Goal: Transaction & Acquisition: Purchase product/service

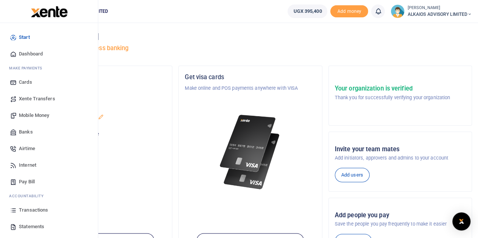
click at [27, 131] on span "Banks" at bounding box center [26, 132] width 14 height 8
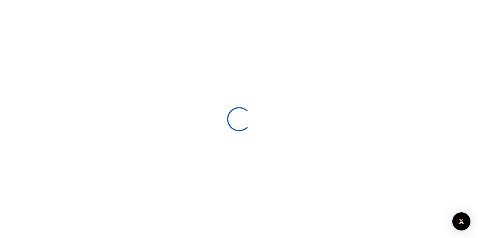
select select
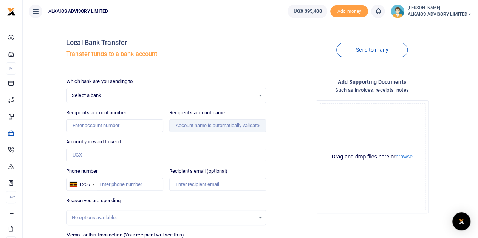
click at [106, 94] on span "Select a bank" at bounding box center [163, 96] width 183 height 8
click at [116, 93] on span "Select a bank" at bounding box center [163, 96] width 183 height 8
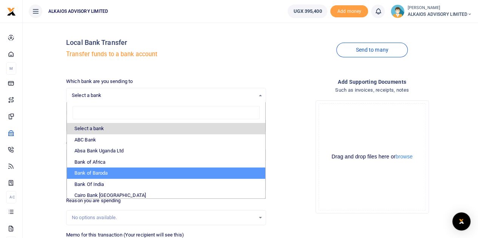
click at [90, 172] on li "Bank of Baroda" at bounding box center [166, 173] width 198 height 11
select select "[PERSON_NAME]"
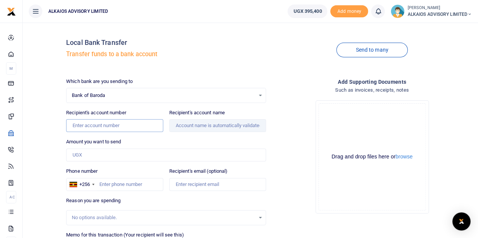
click at [99, 124] on input "Recipient's account number" at bounding box center [114, 125] width 97 height 13
type input "95010200001050"
click at [87, 156] on input "Amount you want to send" at bounding box center [166, 155] width 200 height 13
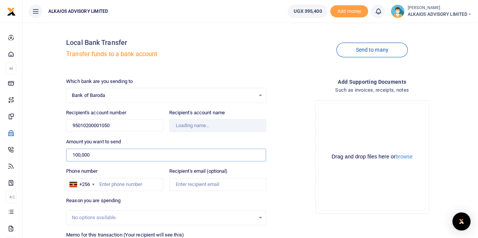
type input "100,000"
click at [112, 183] on input "Phone number" at bounding box center [114, 184] width 97 height 13
click at [128, 127] on input "95010200001050" at bounding box center [114, 125] width 97 height 13
click at [116, 152] on input "100,000" at bounding box center [166, 155] width 200 height 13
click at [89, 127] on input "95010200001050" at bounding box center [114, 125] width 97 height 13
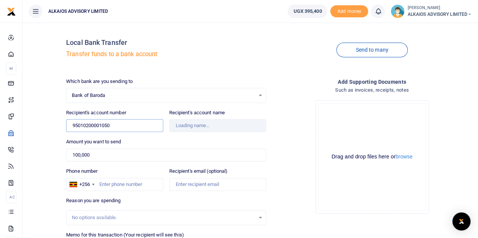
click at [94, 126] on input "95010200001050" at bounding box center [114, 125] width 97 height 13
click at [108, 151] on input "100,000" at bounding box center [166, 155] width 200 height 13
click at [137, 125] on input "95010200001050" at bounding box center [114, 125] width 97 height 13
click at [151, 89] on div "Bank of Baroda Select an option... Select a bank ABC Bank Absa Bank Uganda Ltd …" at bounding box center [166, 95] width 200 height 15
click at [145, 94] on span "Bank of Baroda" at bounding box center [163, 96] width 183 height 8
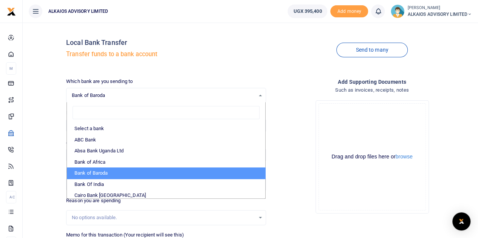
click at [100, 170] on li "Bank of Baroda" at bounding box center [166, 173] width 198 height 11
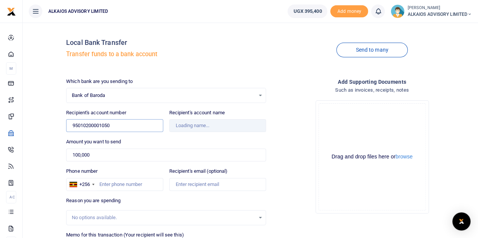
click at [118, 125] on input "95010200001050" at bounding box center [114, 125] width 97 height 13
click at [115, 158] on input "100,000" at bounding box center [166, 155] width 200 height 13
click at [109, 216] on div "No options available." at bounding box center [163, 218] width 183 height 8
click at [94, 159] on input "100,000" at bounding box center [166, 155] width 200 height 13
click at [123, 119] on div "Recipient's account number 95010200001050 Account number is required." at bounding box center [114, 120] width 97 height 23
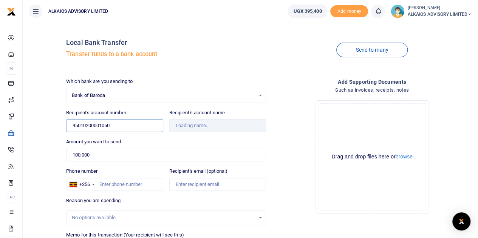
click at [126, 130] on input "95010200001050" at bounding box center [114, 125] width 97 height 13
type input "9"
type input "95010200001050"
click at [109, 151] on input "100,000" at bounding box center [166, 155] width 200 height 13
click at [138, 155] on input "100,000" at bounding box center [166, 155] width 200 height 13
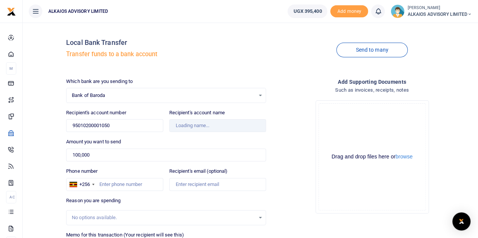
click at [136, 96] on span "Bank of Baroda" at bounding box center [163, 96] width 183 height 8
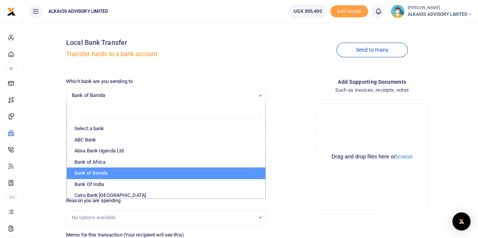
click at [167, 75] on div "Local Bank Transfer Transfer funds to a bank account Send to many Which bank ar…" at bounding box center [269, 163] width 412 height 269
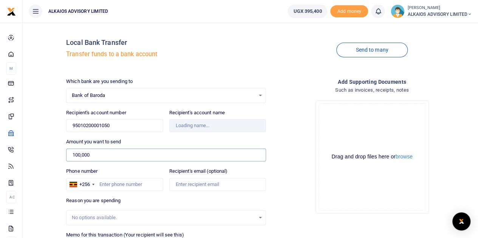
click at [118, 156] on input "100,000" at bounding box center [166, 155] width 200 height 13
click at [195, 126] on input "Recipient's account name" at bounding box center [217, 125] width 97 height 13
click at [197, 127] on input "Recipient's account name" at bounding box center [217, 125] width 97 height 13
click at [130, 153] on input "100,000" at bounding box center [166, 155] width 200 height 13
click at [181, 125] on input "Recipient's account name" at bounding box center [217, 125] width 97 height 13
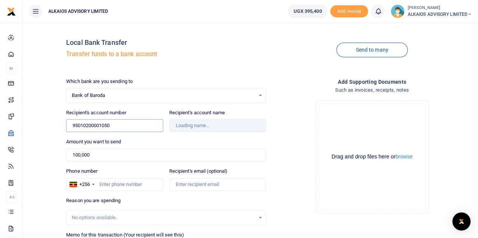
click at [122, 123] on input "95010200001050" at bounding box center [114, 125] width 97 height 13
click at [192, 127] on input "Recipient's account name" at bounding box center [217, 125] width 97 height 13
click at [184, 151] on input "100,000" at bounding box center [166, 155] width 200 height 13
click at [128, 123] on input "95010200001050" at bounding box center [114, 125] width 97 height 13
click at [119, 157] on input "100,000" at bounding box center [166, 155] width 200 height 13
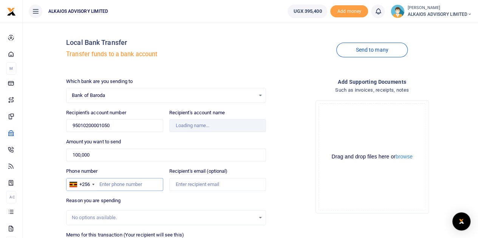
click at [133, 181] on input "Phone number" at bounding box center [114, 184] width 97 height 13
click at [105, 124] on input "Recipient's account number" at bounding box center [114, 125] width 97 height 13
type input "9"
type input "95010200001050"
click at [104, 158] on input "Amount you want to send" at bounding box center [166, 155] width 200 height 13
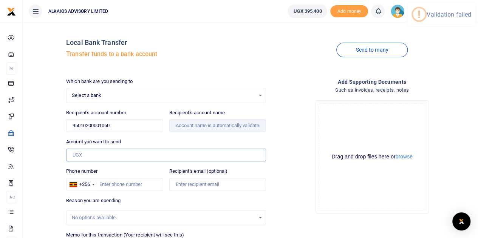
type input "0"
click at [213, 126] on input "Recipient's account name" at bounding box center [217, 125] width 97 height 13
click at [121, 153] on input "Amount you want to send" at bounding box center [166, 155] width 200 height 13
type input "100,000"
click at [110, 216] on div "No options available." at bounding box center [163, 218] width 183 height 8
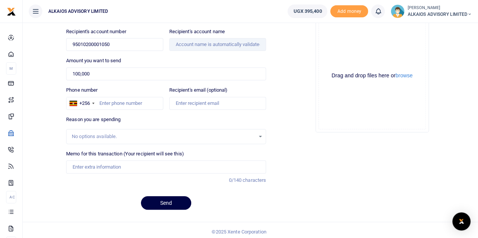
scroll to position [83, 0]
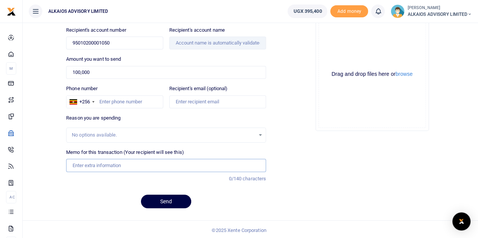
click at [93, 162] on input "Memo for this transaction (Your recipient will see this)" at bounding box center [166, 165] width 200 height 13
type input "Alkaios Advisory limited"
click at [135, 74] on input "100,000" at bounding box center [166, 72] width 200 height 13
type input "1"
click at [173, 200] on button "Send" at bounding box center [166, 202] width 50 height 14
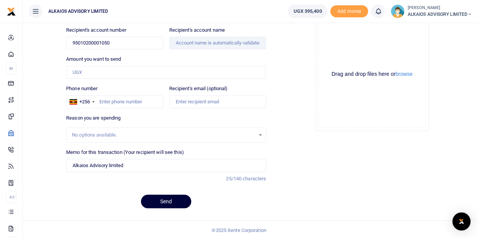
click at [173, 195] on button "Send" at bounding box center [166, 202] width 50 height 14
click at [116, 70] on input "Amount you want to send" at bounding box center [166, 72] width 200 height 13
type input "100,000"
click at [175, 210] on div "Which bank are you sending to Select a bank Select an option... Select a bank A…" at bounding box center [166, 105] width 206 height 220
click at [176, 204] on button "Send" at bounding box center [166, 202] width 50 height 14
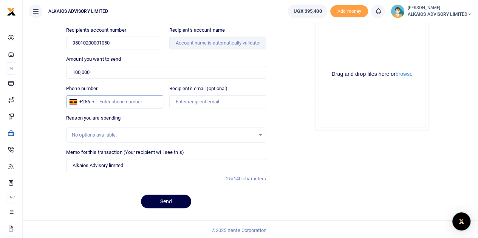
click at [120, 99] on input "Phone number" at bounding box center [114, 102] width 97 height 13
click at [168, 198] on button "Send" at bounding box center [166, 202] width 50 height 14
click at [103, 99] on input "0782022713" at bounding box center [114, 102] width 97 height 13
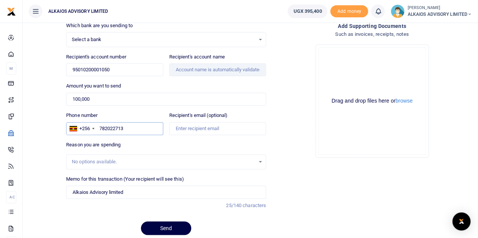
scroll to position [45, 0]
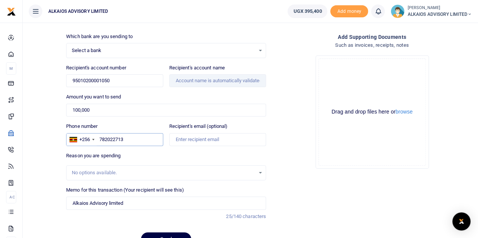
type input "782022713"
click at [158, 53] on span "Select a bank" at bounding box center [163, 51] width 183 height 8
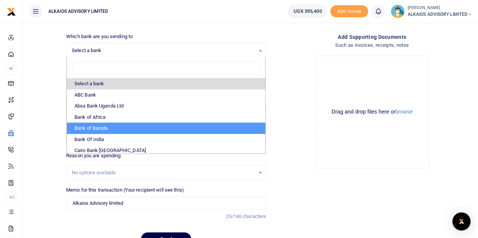
click at [92, 125] on li "Bank of Baroda" at bounding box center [166, 128] width 198 height 11
select select "BOB"
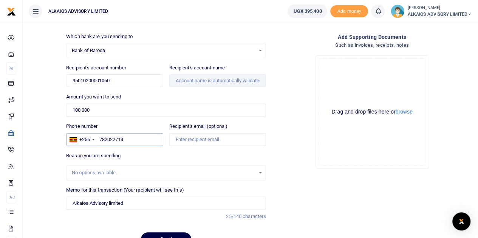
click at [129, 140] on input "782022713" at bounding box center [114, 139] width 97 height 13
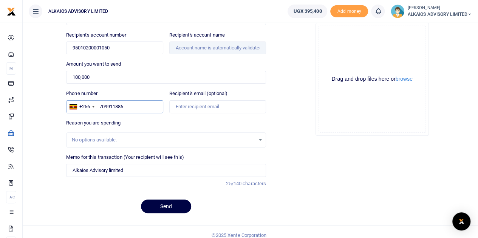
scroll to position [83, 0]
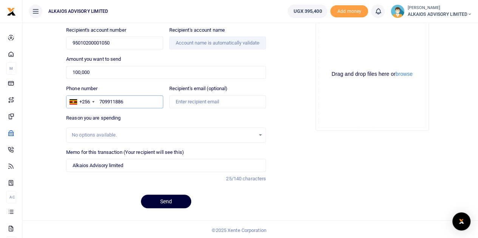
type input "709911886"
click at [172, 198] on button "Send" at bounding box center [166, 202] width 50 height 14
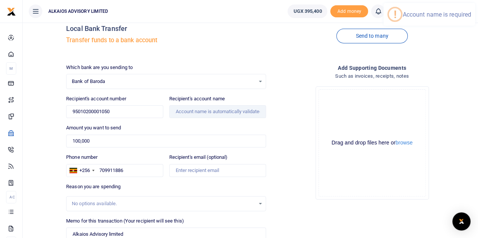
scroll to position [0, 0]
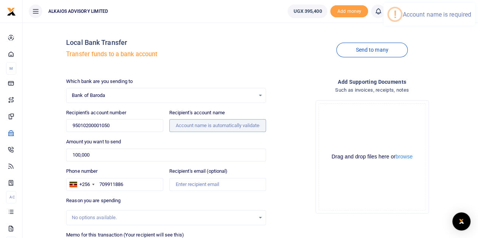
click at [195, 128] on input "Recipient's account name" at bounding box center [217, 125] width 97 height 13
click at [189, 122] on input "Recipient's account name" at bounding box center [217, 125] width 97 height 13
click at [187, 124] on input "Recipient's account name" at bounding box center [217, 125] width 97 height 13
click at [115, 153] on input "100,000" at bounding box center [166, 155] width 200 height 13
click at [130, 121] on input "95010200001050" at bounding box center [114, 125] width 97 height 13
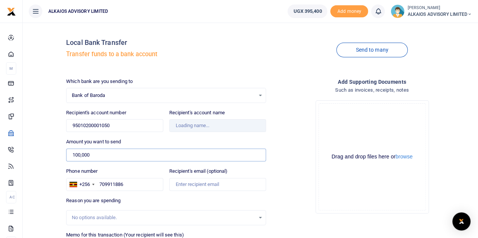
click at [131, 150] on input "100,000" at bounding box center [166, 155] width 200 height 13
click at [213, 128] on input "Recipient's account name" at bounding box center [217, 125] width 97 height 13
click at [132, 123] on input "95010200001050" at bounding box center [114, 125] width 97 height 13
type input "9"
click at [141, 98] on span "Select a bank" at bounding box center [163, 96] width 183 height 8
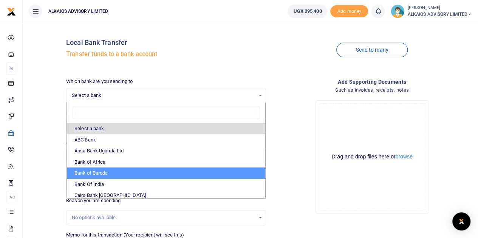
click at [96, 173] on li "Bank of Baroda" at bounding box center [166, 173] width 198 height 11
select select "[PERSON_NAME]"
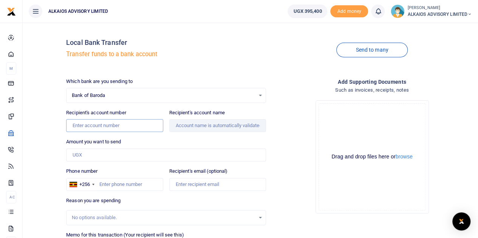
click at [106, 126] on input "Recipient's account number" at bounding box center [114, 125] width 97 height 13
type input "95010200001050"
click at [107, 156] on input "Amount you want to send" at bounding box center [166, 155] width 200 height 13
type input "0"
click at [121, 126] on input "95010200001050" at bounding box center [114, 125] width 97 height 13
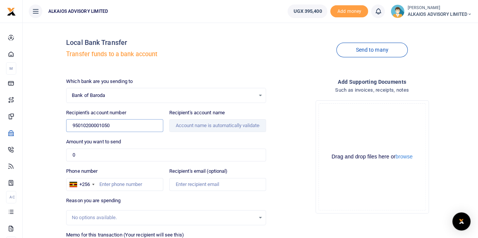
drag, startPoint x: 121, startPoint y: 125, endPoint x: 28, endPoint y: 126, distance: 93.3
click at [28, 126] on div "Local Bank Transfer Transfer funds to a bank account Send to many Which bank ar…" at bounding box center [250, 163] width 449 height 269
click at [90, 93] on span "Bank of Baroda" at bounding box center [163, 96] width 183 height 8
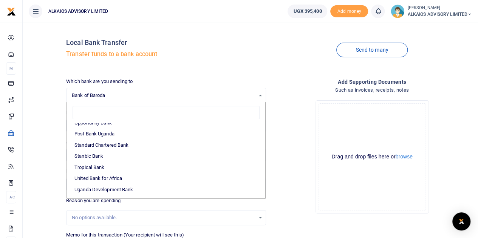
scroll to position [225, 0]
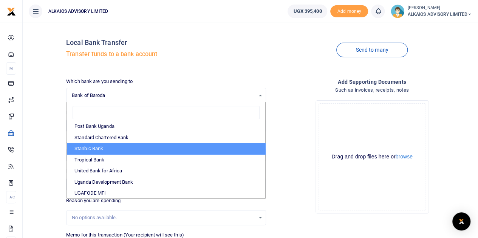
click at [101, 146] on li "Stanbic Bank" at bounding box center [166, 148] width 198 height 11
select select "STANBIC"
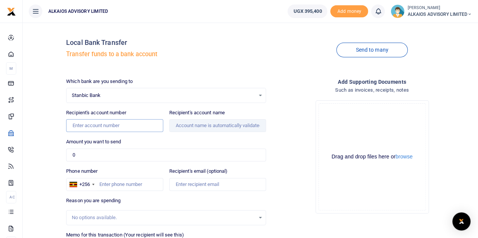
click at [97, 127] on input "Recipient's account number" at bounding box center [114, 125] width 97 height 13
type input "9030019193453"
click at [94, 151] on input "0" at bounding box center [166, 155] width 200 height 13
type input "Waneloba Sam"
type input "100,000"
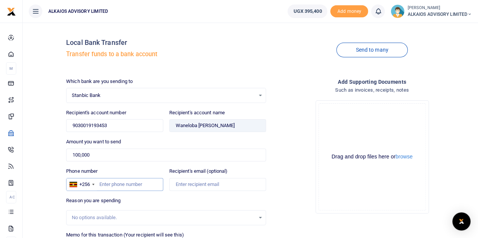
click at [118, 187] on input "Phone number" at bounding box center [114, 184] width 97 height 13
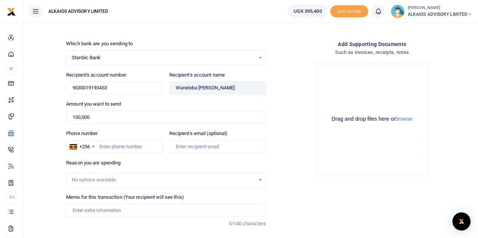
click at [262, 179] on div "No options available." at bounding box center [165, 180] width 199 height 8
click at [260, 179] on div "No options available." at bounding box center [165, 180] width 199 height 8
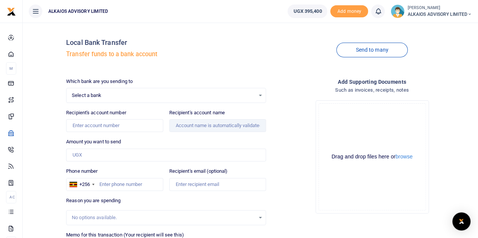
click at [105, 93] on span "Select a bank" at bounding box center [163, 96] width 183 height 8
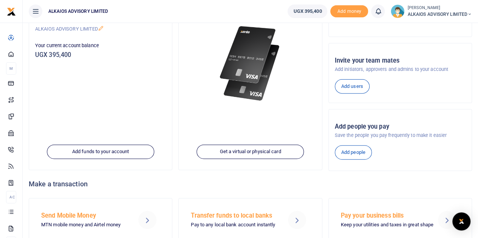
scroll to position [78, 0]
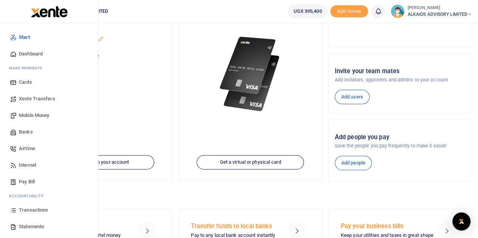
click at [40, 115] on span "Mobile Money" at bounding box center [34, 116] width 30 height 8
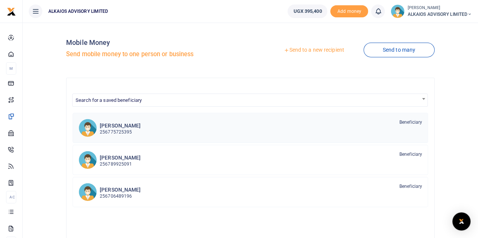
click at [131, 129] on p "256775725395" at bounding box center [120, 132] width 41 height 7
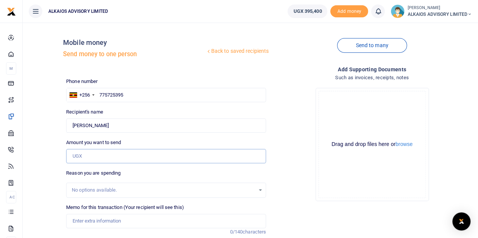
click at [107, 152] on input "Amount you want to send" at bounding box center [166, 156] width 200 height 14
type input "110,000"
click at [110, 220] on input "Memo for this transaction (Your recipient will see this)" at bounding box center [166, 221] width 200 height 14
type input "B"
click at [102, 190] on div "No options available." at bounding box center [163, 191] width 183 height 8
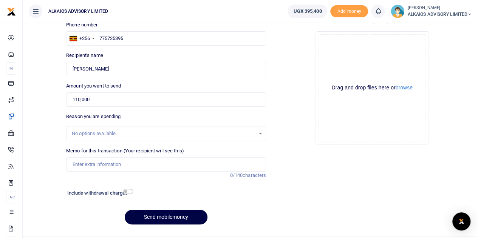
scroll to position [74, 0]
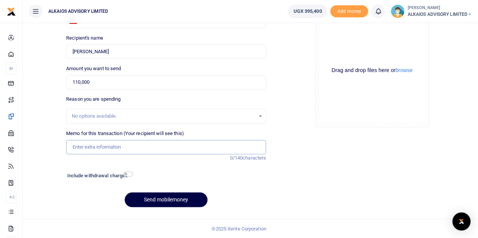
click at [105, 143] on input "Memo for this transaction (Your recipient will see this)" at bounding box center [166, 147] width 200 height 14
type input "Purchase of Bid document"
click at [131, 173] on input "checkbox" at bounding box center [128, 174] width 10 height 5
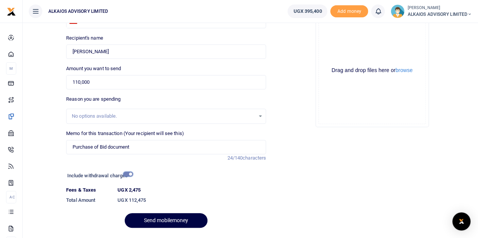
click at [128, 173] on input "checkbox" at bounding box center [128, 174] width 10 height 5
checkbox input "false"
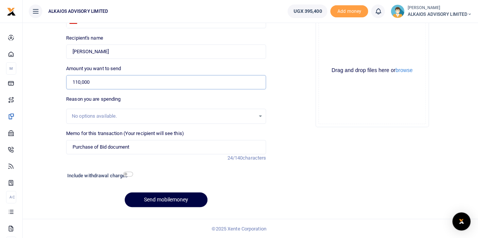
click at [79, 82] on input "110,000" at bounding box center [166, 82] width 200 height 14
type input "105,000"
click at [100, 145] on input "Purchase of Bid document" at bounding box center [166, 147] width 200 height 14
type input "Purchase of IRA Bid document"
click at [178, 199] on button "Send mobilemoney" at bounding box center [166, 200] width 83 height 15
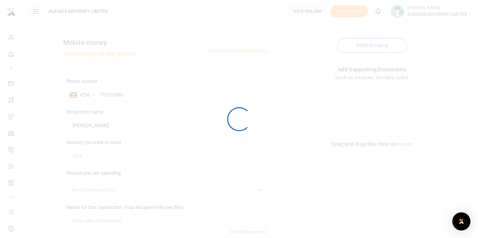
scroll to position [74, 0]
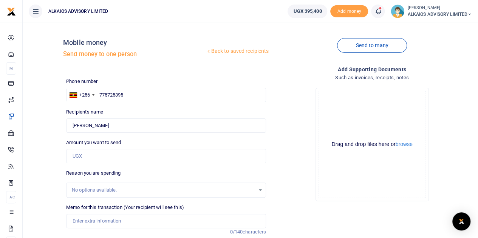
click at [376, 13] on icon at bounding box center [378, 11] width 8 height 8
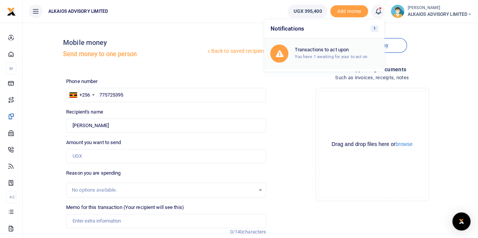
click at [338, 53] on div "Transactions to act upon You have 1 awaiting for your to act on" at bounding box center [336, 53] width 84 height 13
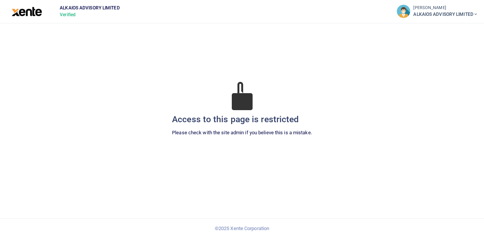
click at [431, 10] on small "[PERSON_NAME]" at bounding box center [445, 8] width 65 height 6
click at [470, 12] on span "ALKAIOS ADVISORY LIMITED" at bounding box center [445, 14] width 65 height 7
click at [471, 12] on span "ALKAIOS ADVISORY LIMITED" at bounding box center [445, 14] width 65 height 7
click at [298, 94] on div "Access to this page is restricted Please check with the site admin if you belie…" at bounding box center [241, 118] width 471 height 191
click at [33, 17] on div at bounding box center [27, 11] width 54 height 23
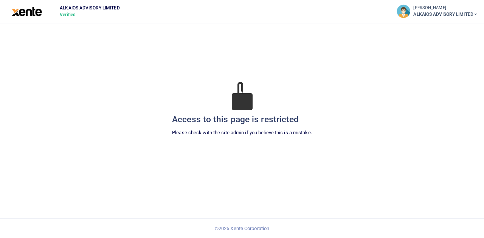
click at [35, 12] on img at bounding box center [27, 11] width 31 height 9
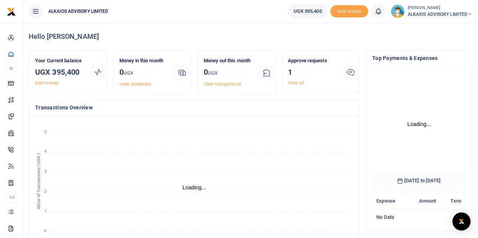
scroll to position [106, 88]
click at [350, 71] on icon at bounding box center [350, 71] width 9 height 9
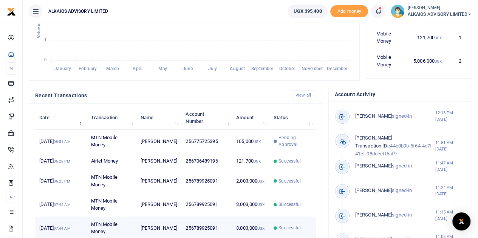
scroll to position [0, 0]
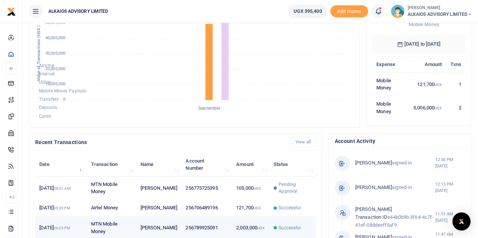
scroll to position [227, 0]
